Goal: Register for event/course

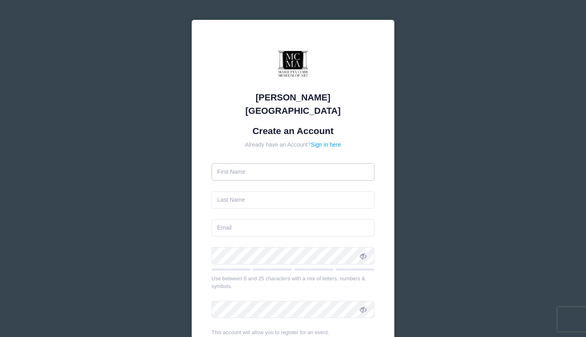
click at [274, 163] on input "text" at bounding box center [293, 171] width 163 height 17
type input "[PERSON_NAME]"
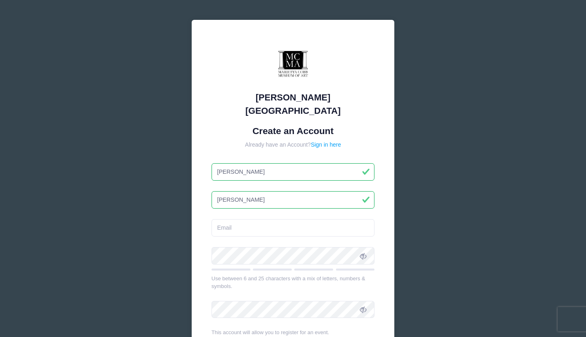
type input "[PERSON_NAME]"
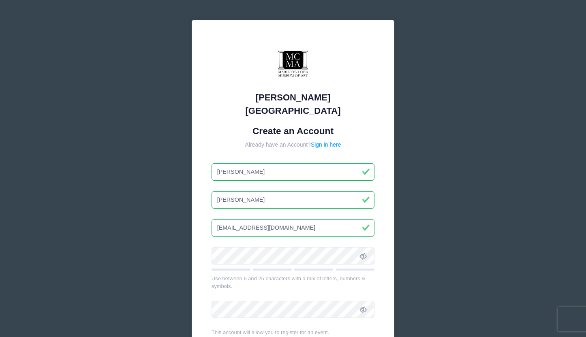
type input "[EMAIL_ADDRESS][DOMAIN_NAME]"
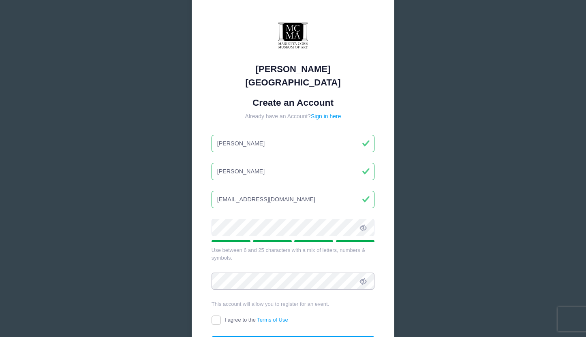
scroll to position [54, 0]
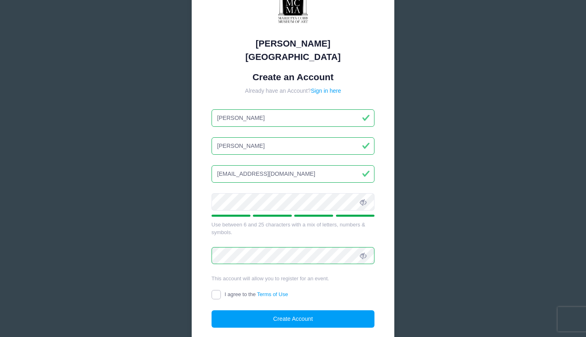
click at [217, 290] on input "I agree to the Terms of Use" at bounding box center [216, 294] width 9 height 9
checkbox input "true"
click at [269, 311] on button "Create Account" at bounding box center [293, 319] width 163 height 17
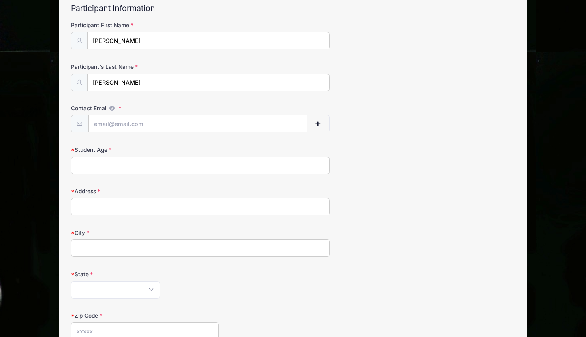
scroll to position [108, 0]
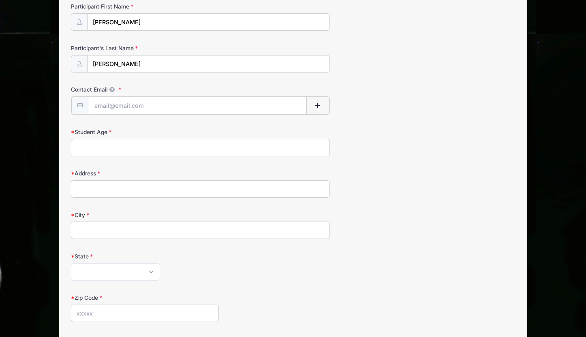
click at [133, 103] on input "Contact Email" at bounding box center [198, 105] width 218 height 17
type input "[EMAIL_ADDRESS][DOMAIN_NAME]"
type input "31"
click at [111, 183] on input "Address" at bounding box center [201, 188] width 260 height 17
type input "[STREET_ADDRESS]"
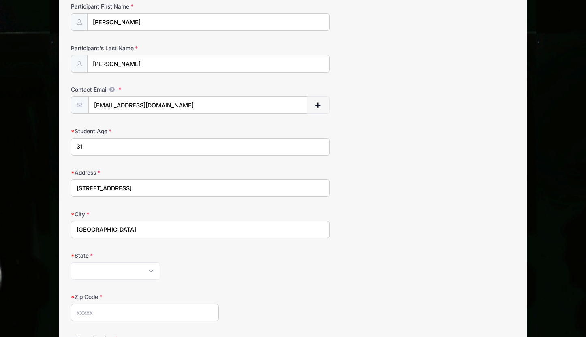
type input "[GEOGRAPHIC_DATA]"
select select "GA"
type input "30339"
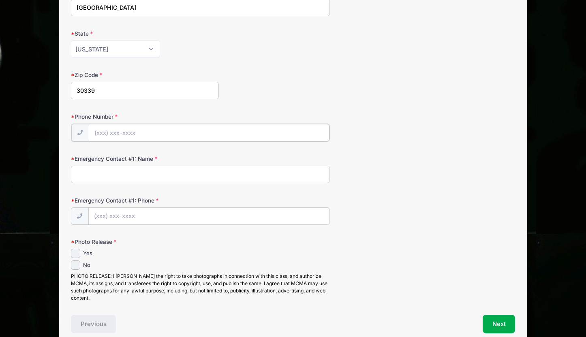
scroll to position [369, 0]
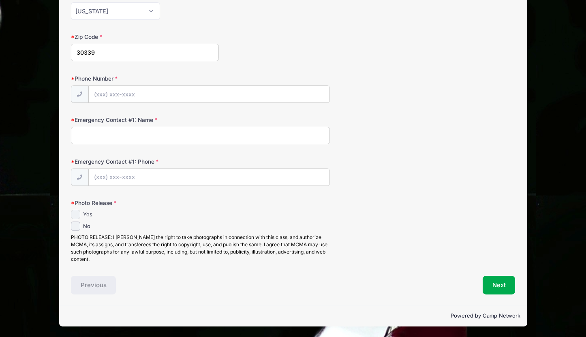
click at [78, 211] on input "Yes" at bounding box center [75, 214] width 9 height 9
checkbox input "true"
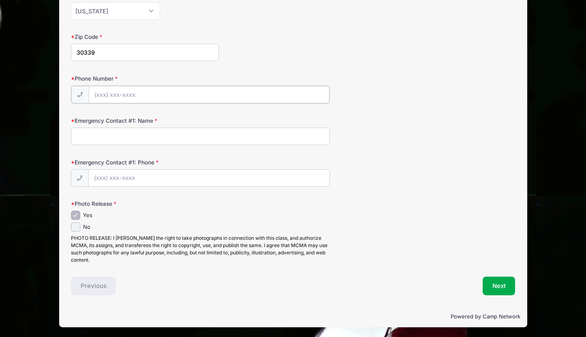
click at [120, 94] on input "Phone Number" at bounding box center [209, 94] width 241 height 17
type input "(803) 412-4739"
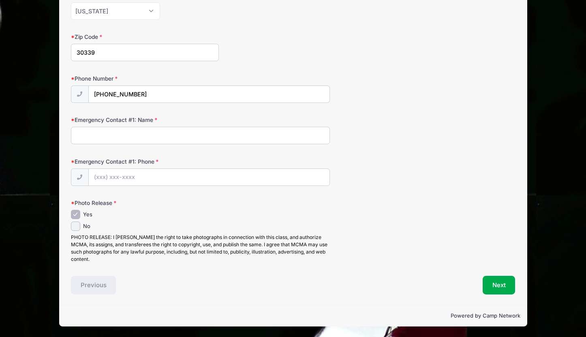
click at [125, 136] on input "Emergency Contact #1: Name" at bounding box center [201, 135] width 260 height 17
type input "Ellen Garland"
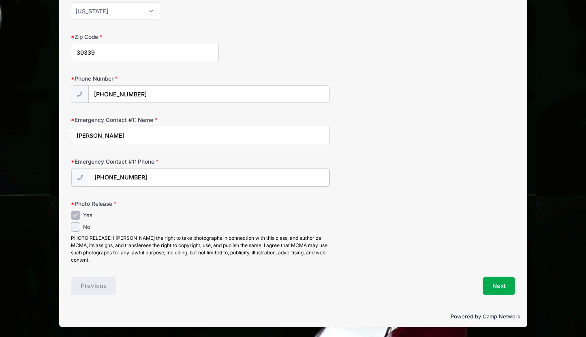
type input "(678) 793-8632"
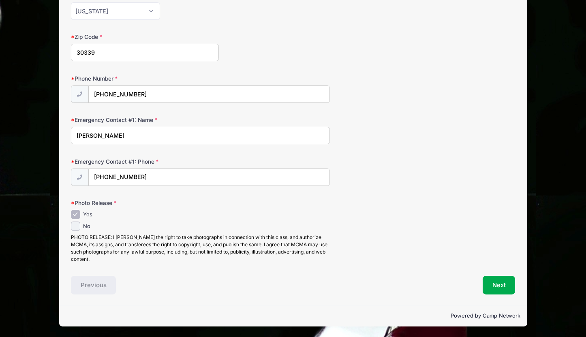
click at [482, 287] on div "Next" at bounding box center [406, 285] width 226 height 19
click at [493, 287] on button "Next" at bounding box center [499, 285] width 33 height 19
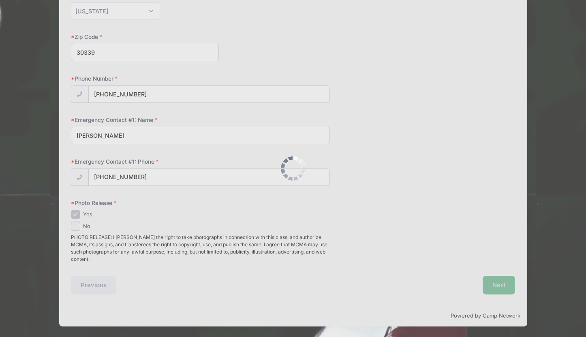
scroll to position [0, 0]
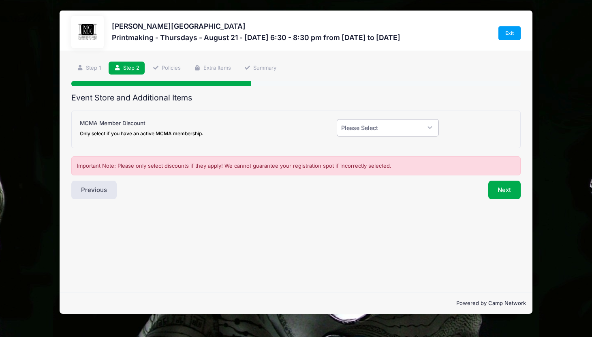
click at [359, 126] on select "Please Select Yes (-$20.00) No" at bounding box center [388, 127] width 102 height 17
select select "0"
click at [337, 119] on select "Please Select Yes (-$20.00) No" at bounding box center [388, 127] width 102 height 17
click at [509, 191] on button "Next" at bounding box center [505, 190] width 33 height 19
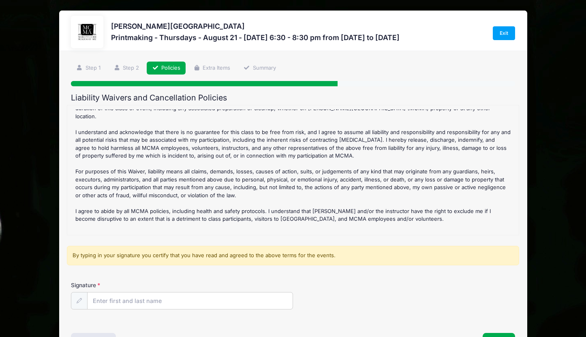
scroll to position [54, 0]
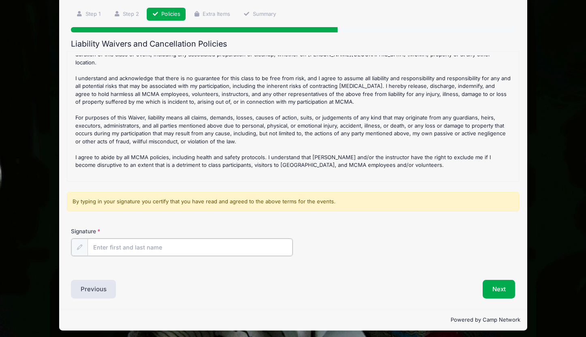
click at [123, 244] on input "Signature" at bounding box center [190, 247] width 205 height 17
type input "Emma Davies"
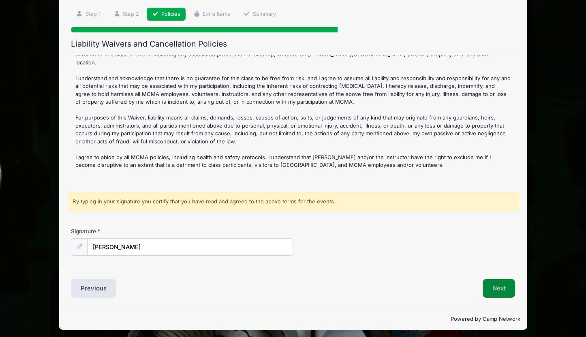
click at [511, 291] on button "Next" at bounding box center [499, 288] width 33 height 19
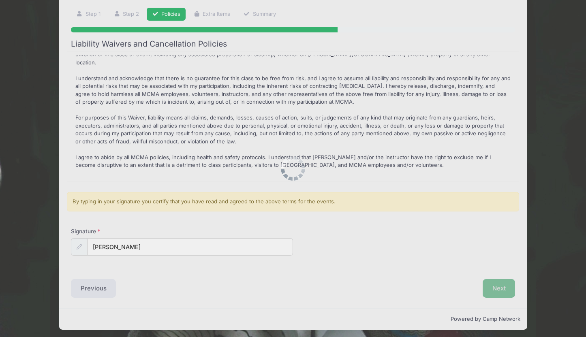
scroll to position [0, 0]
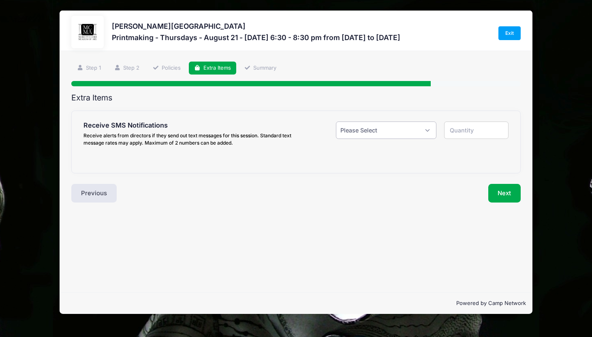
click at [377, 131] on select "Please Select Yes ($0.00) No" at bounding box center [386, 130] width 101 height 17
select select "1"
click at [336, 122] on select "Please Select Yes ($0.00) No" at bounding box center [386, 130] width 101 height 17
type input "1"
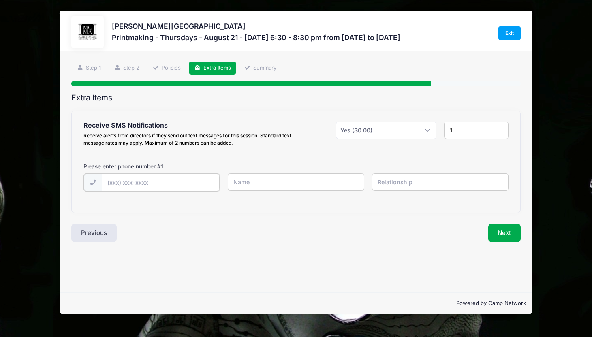
click at [0, 0] on input "text" at bounding box center [0, 0] width 0 height 0
type input "(803) 412-4739"
type input "Emma Davies"
type input "Me"
click at [500, 228] on button "Next" at bounding box center [505, 232] width 33 height 19
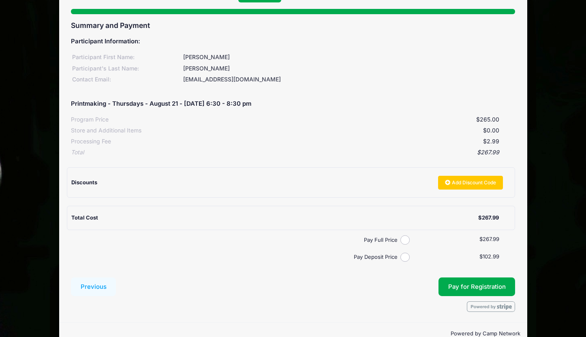
scroll to position [90, 0]
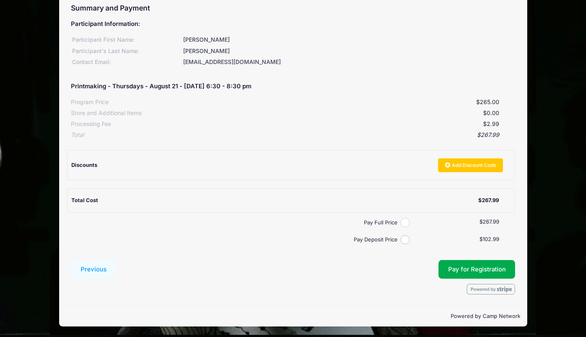
click at [404, 223] on input "Pay Full Price" at bounding box center [405, 222] width 9 height 9
radio input "true"
click at [444, 268] on button "Pay for Registration" at bounding box center [477, 269] width 77 height 19
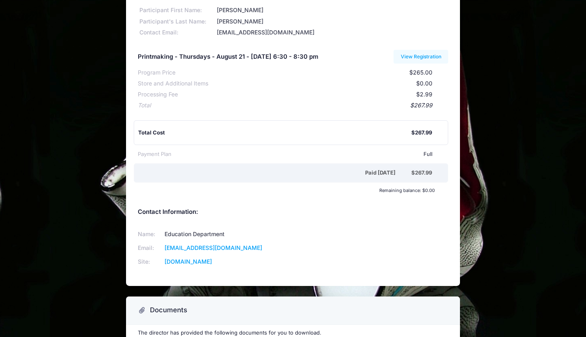
scroll to position [122, 0]
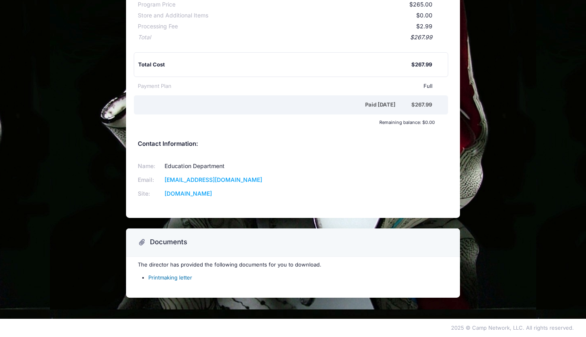
click at [163, 279] on link "Printmaking letter" at bounding box center [170, 278] width 44 height 6
